Goal: Transaction & Acquisition: Purchase product/service

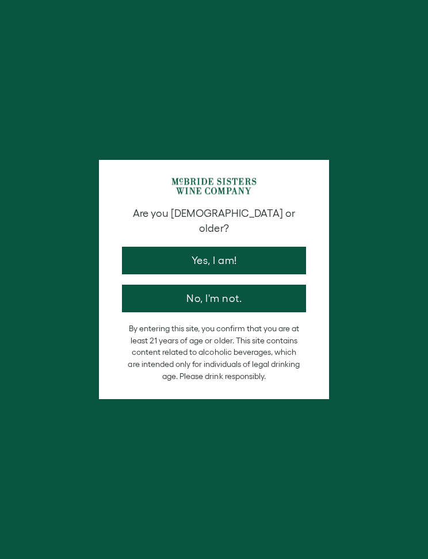
click at [152, 260] on button "Yes, I am!" at bounding box center [214, 261] width 184 height 28
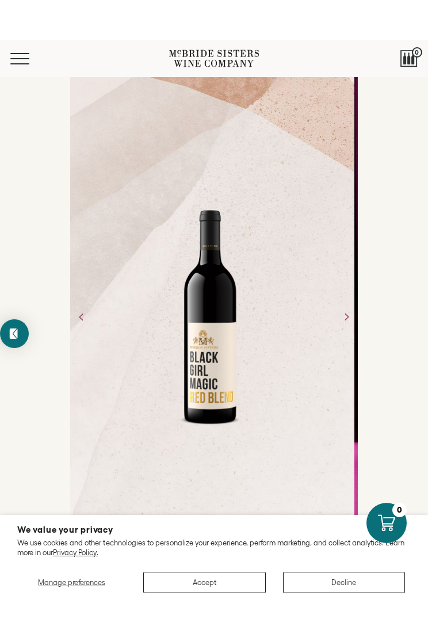
scroll to position [17, 0]
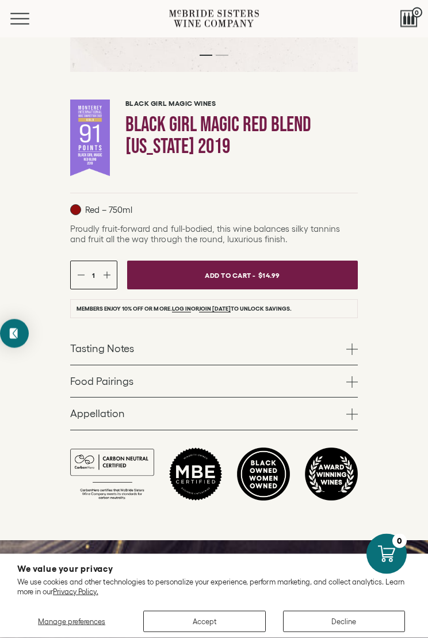
click at [78, 391] on link "Food Pairings" at bounding box center [214, 382] width 288 height 32
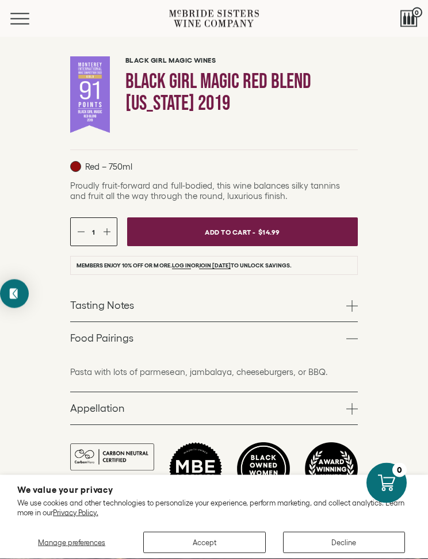
scroll to position [444, 0]
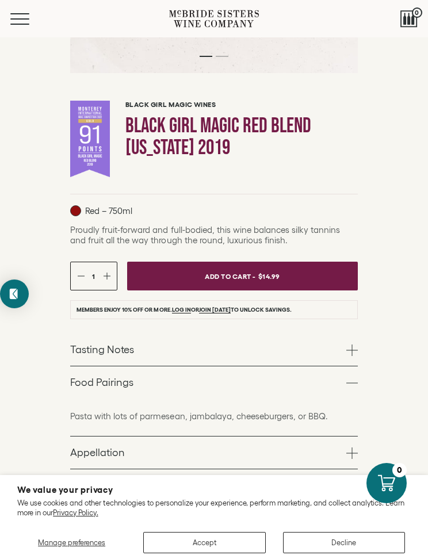
click at [21, 14] on button "Menu" at bounding box center [30, 19] width 41 height 12
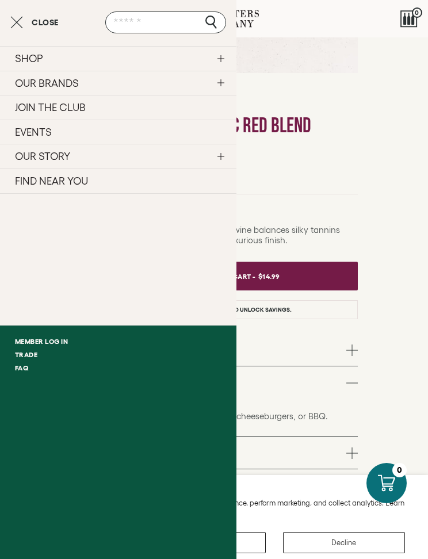
click at [32, 60] on link "SHOP" at bounding box center [118, 58] width 237 height 25
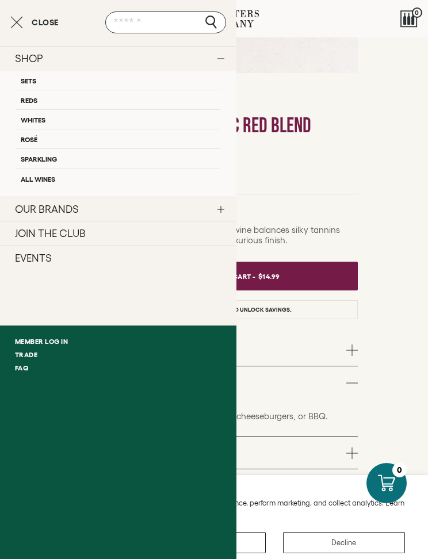
click at [34, 180] on link "All Wines" at bounding box center [118, 179] width 204 height 20
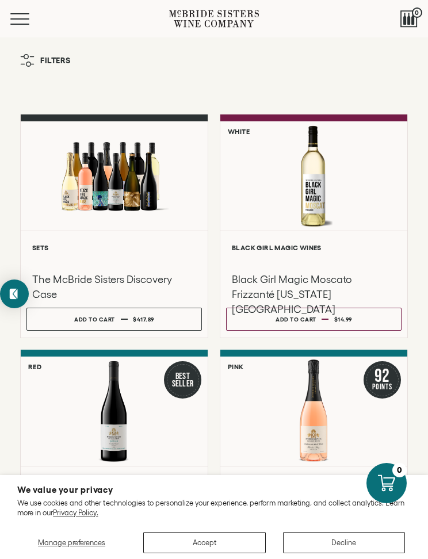
click at [204, 544] on button "Accept" at bounding box center [204, 542] width 122 height 21
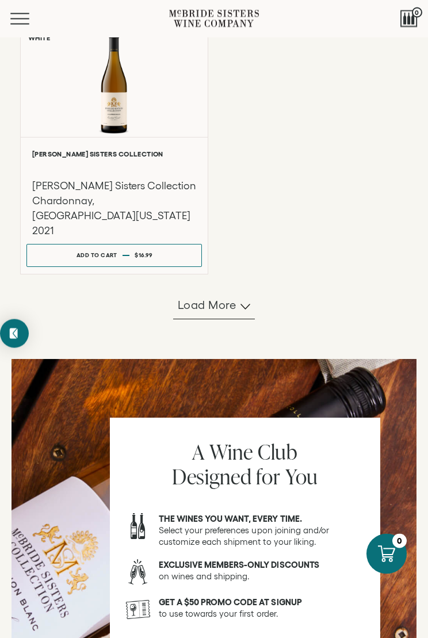
scroll to position [1051, 0]
click at [192, 319] on button "Load more" at bounding box center [214, 306] width 82 height 28
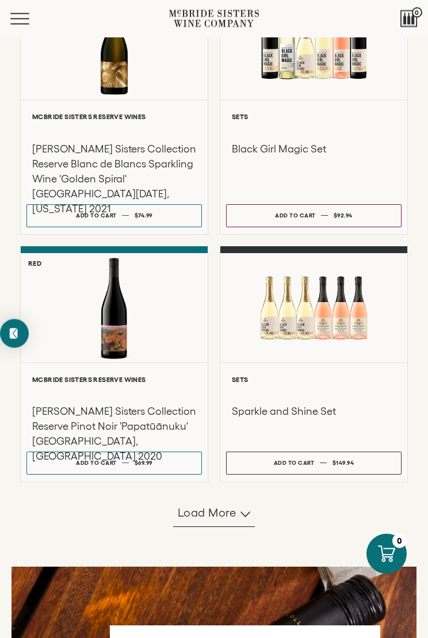
scroll to position [1818, 0]
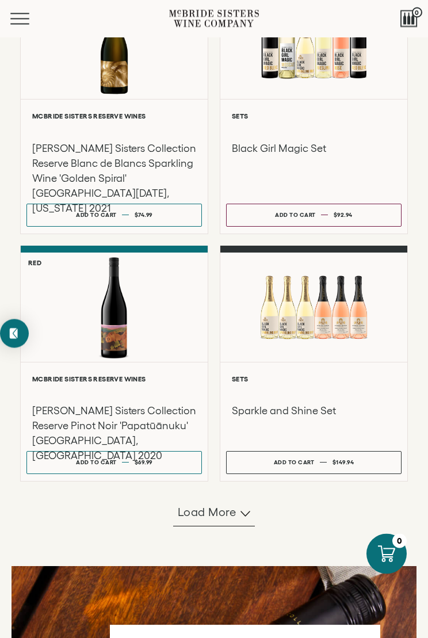
click at [207, 521] on span "Load more" at bounding box center [207, 513] width 59 height 16
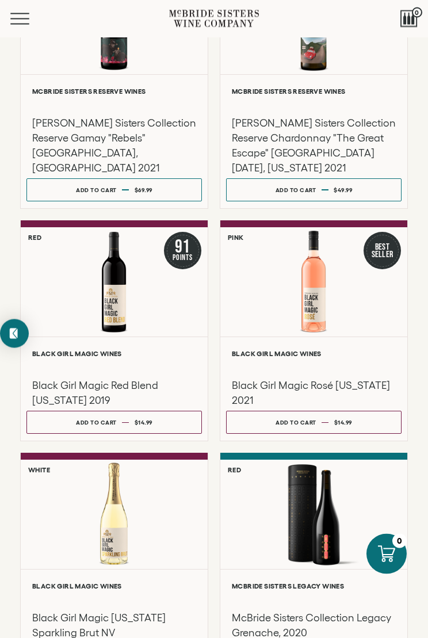
scroll to position [2617, 0]
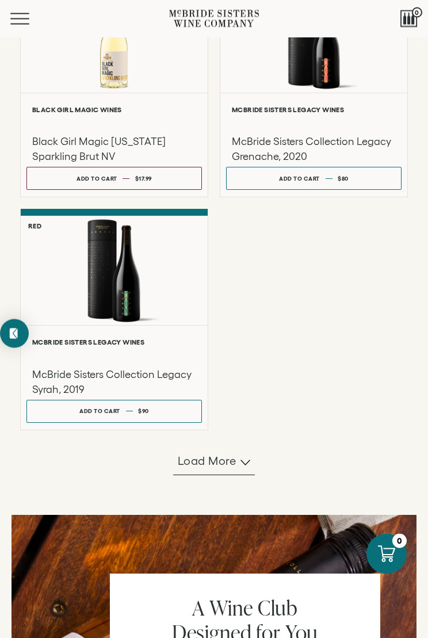
click at [184, 470] on span "Load more" at bounding box center [207, 461] width 59 height 16
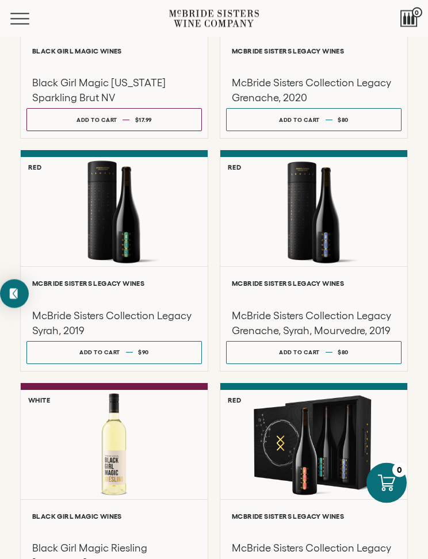
scroll to position [3149, 0]
